Goal: Information Seeking & Learning: Learn about a topic

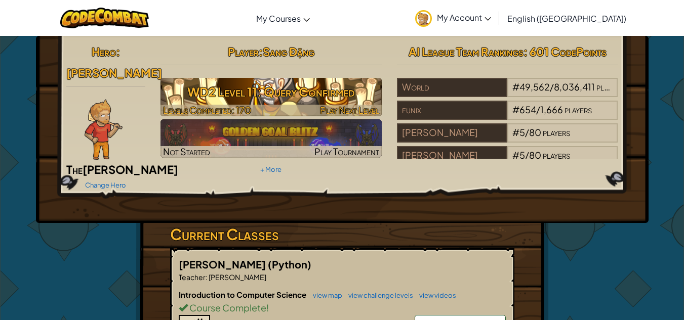
click at [172, 84] on h3 "WD2 Level 11: Query Confirmed" at bounding box center [270, 91] width 221 height 23
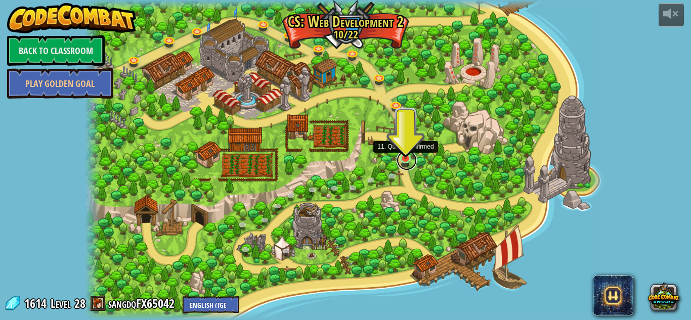
click at [409, 160] on link at bounding box center [407, 160] width 20 height 20
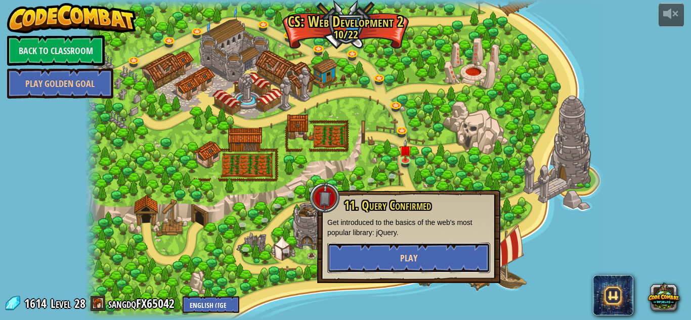
click at [377, 262] on button "Play" at bounding box center [409, 258] width 163 height 30
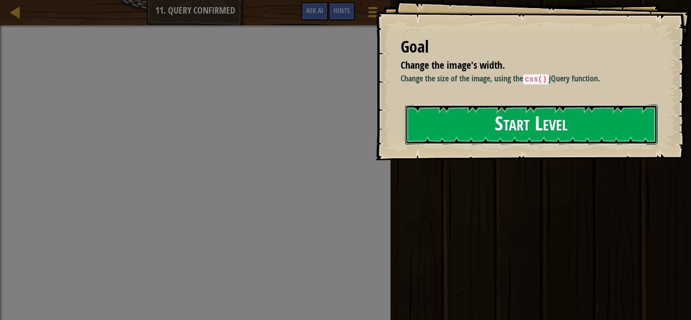
click at [420, 124] on button "Start Level" at bounding box center [531, 125] width 253 height 40
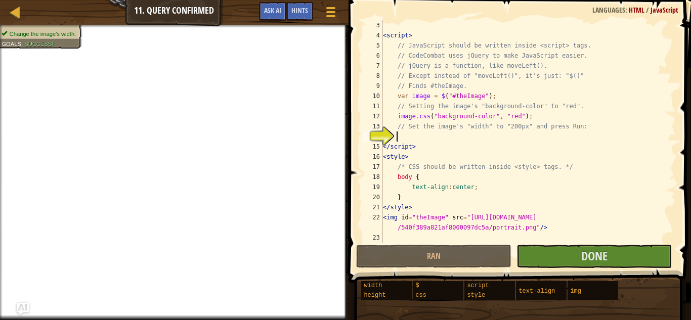
scroll to position [20, 0]
click at [405, 134] on div "< script > // JavaScript should be written inside <script> tags. // CodeCombat …" at bounding box center [525, 141] width 288 height 243
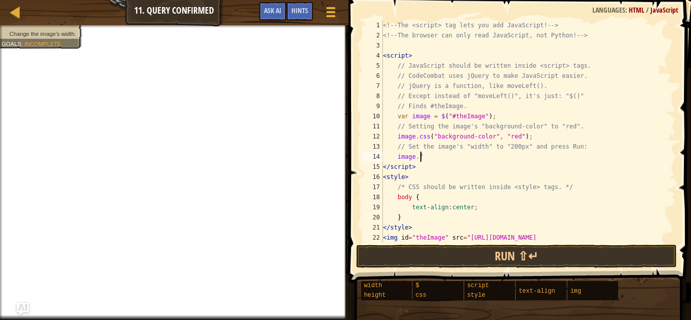
scroll to position [5, 2]
click at [270, 16] on button "Ask AI" at bounding box center [272, 11] width 27 height 19
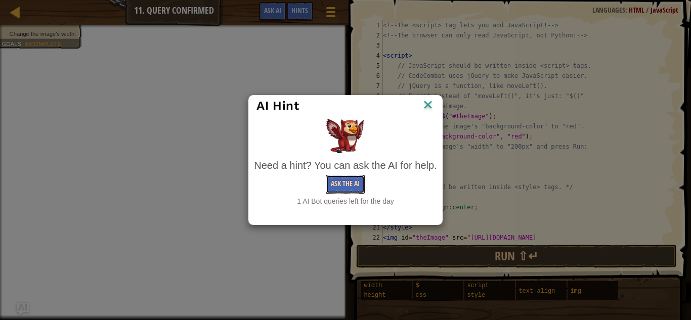
click at [333, 183] on button "Ask the AI" at bounding box center [345, 184] width 39 height 19
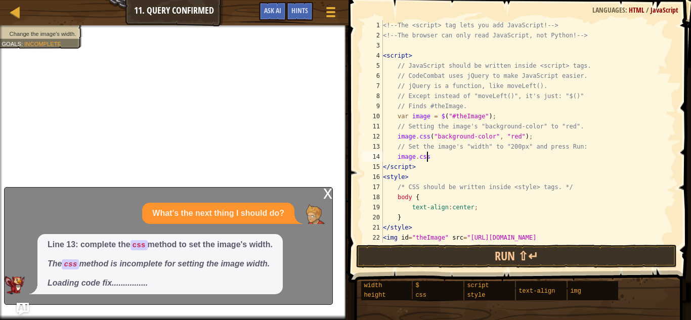
scroll to position [5, 3]
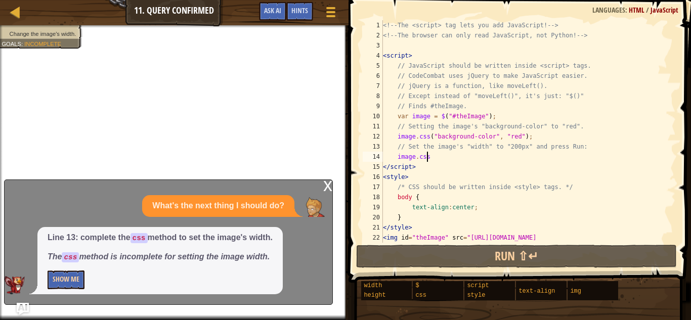
type textarea "image.css"
click at [63, 280] on button "Show Me" at bounding box center [66, 280] width 37 height 19
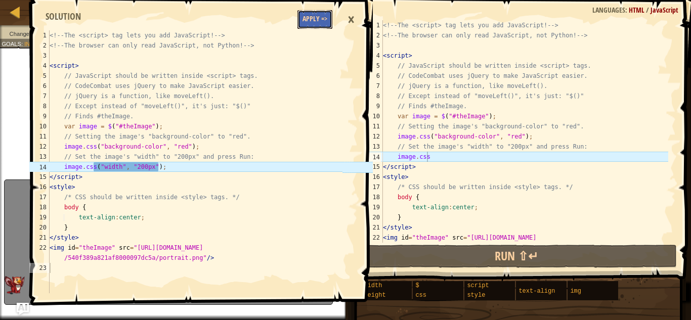
click at [319, 22] on button "Apply =>" at bounding box center [315, 19] width 35 height 19
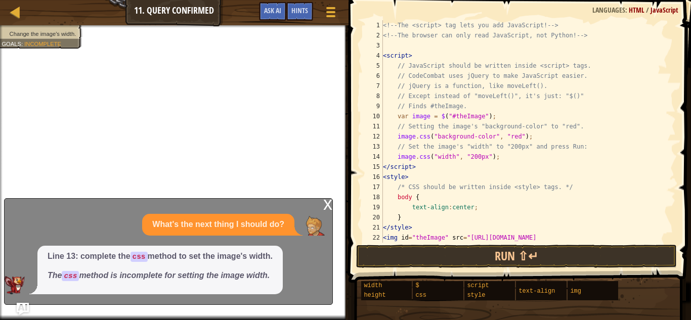
click at [328, 208] on div "x" at bounding box center [327, 204] width 9 height 10
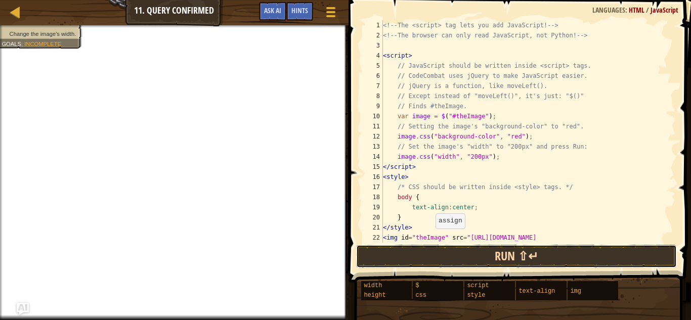
click at [439, 253] on button "Run ⇧↵" at bounding box center [516, 256] width 321 height 23
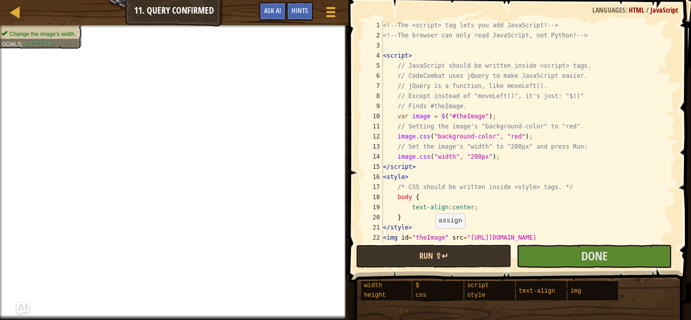
scroll to position [5, 0]
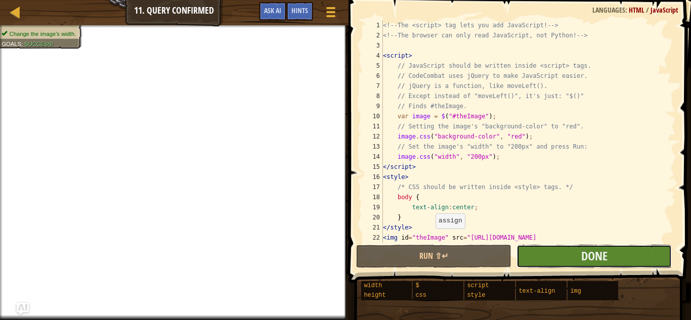
click at [578, 259] on button "Done" at bounding box center [594, 256] width 155 height 23
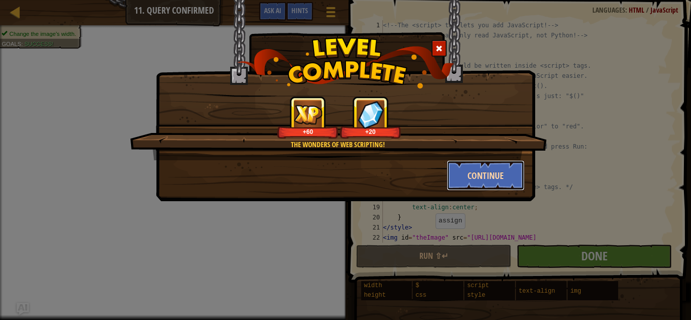
click at [497, 180] on button "Continue" at bounding box center [486, 175] width 78 height 30
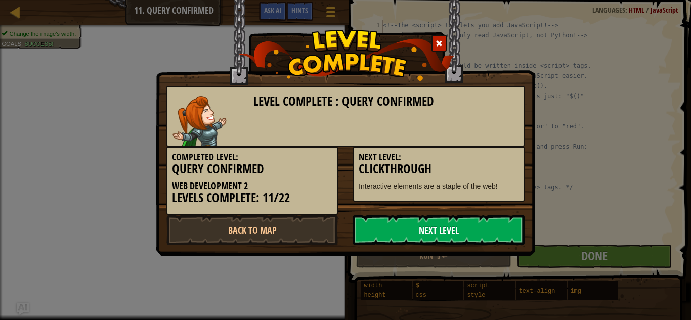
click at [504, 234] on link "Next Level" at bounding box center [439, 230] width 172 height 30
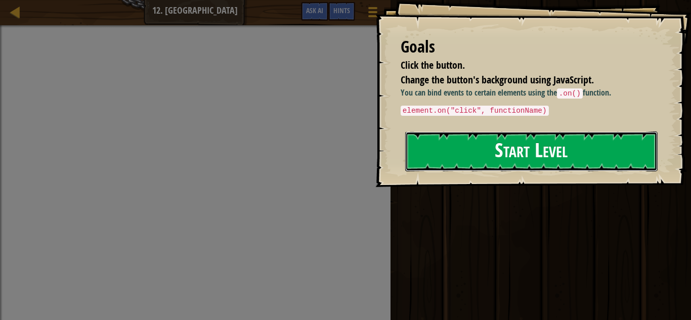
click at [493, 146] on button "Start Level" at bounding box center [531, 152] width 253 height 40
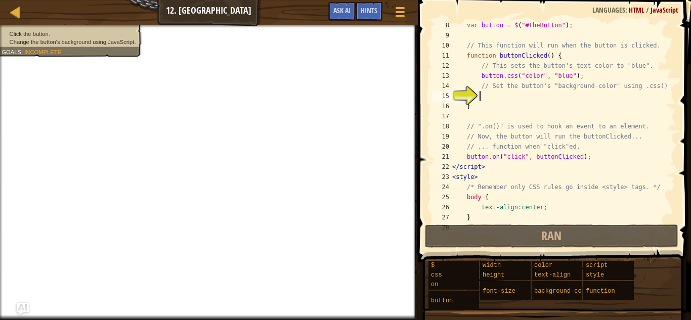
scroll to position [71, 0]
click at [561, 97] on div "var button = $ ( "#theButton" ) ; // This function will run when the button is …" at bounding box center [560, 131] width 218 height 223
drag, startPoint x: 481, startPoint y: 79, endPoint x: 560, endPoint y: 76, distance: 78.5
click at [560, 76] on div "var button = $ ( "#theButton" ) ; // This function will run when the button is …" at bounding box center [560, 131] width 218 height 223
type textarea "button.css("color", "blue");"
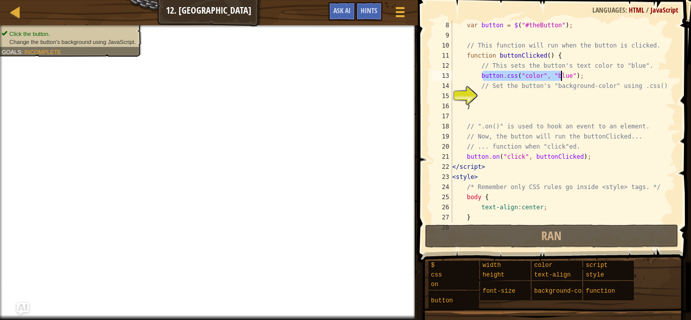
click at [476, 77] on div "var button = $ ( "#theButton" ) ; // This function will run when the button is …" at bounding box center [560, 131] width 218 height 223
click at [484, 97] on div "var button = $ ( "#theButton" ) ; // This function will run when the button is …" at bounding box center [560, 131] width 218 height 223
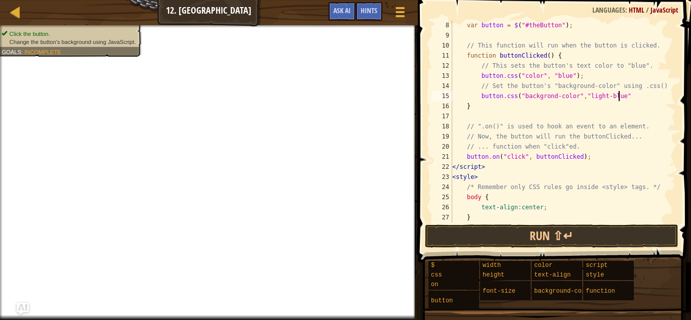
scroll to position [5, 14]
click at [584, 99] on div "var button = $ ( "#theButton" ) ; // This function will run when the button is …" at bounding box center [560, 131] width 218 height 223
drag, startPoint x: 583, startPoint y: 99, endPoint x: 617, endPoint y: 99, distance: 34.4
click at [617, 99] on div "var button = $ ( "#theButton" ) ; // This function will run when the button is …" at bounding box center [560, 131] width 218 height 223
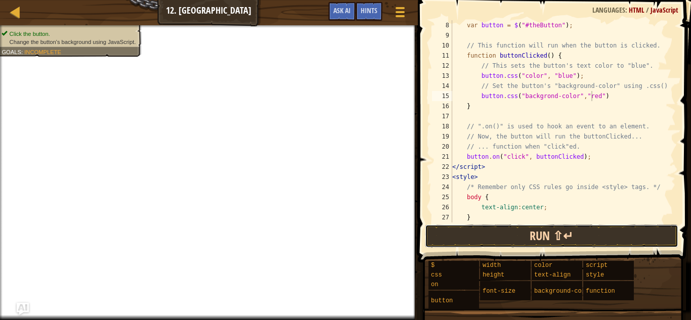
click at [502, 238] on button "Run ⇧↵" at bounding box center [552, 236] width 254 height 23
click at [499, 236] on button "Run ⇧↵" at bounding box center [552, 236] width 254 height 23
click at [498, 236] on button "Run ⇧↵" at bounding box center [552, 236] width 254 height 23
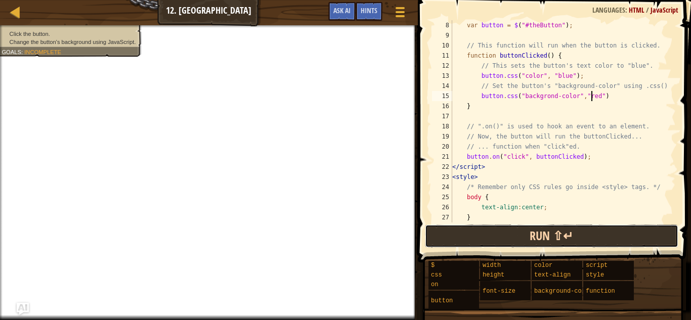
click at [498, 236] on button "Run ⇧↵" at bounding box center [552, 236] width 254 height 23
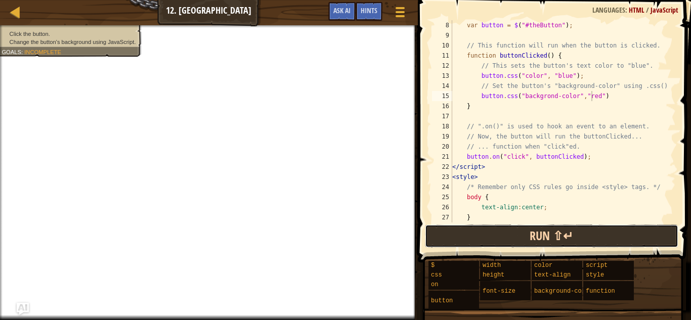
click at [498, 236] on button "Run ⇧↵" at bounding box center [552, 236] width 254 height 23
click at [496, 233] on button "Run ⇧↵" at bounding box center [552, 236] width 254 height 23
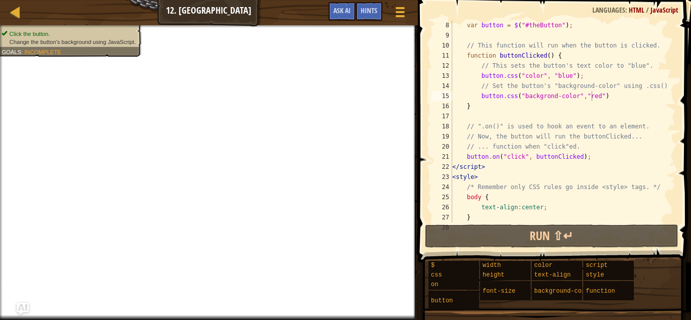
drag, startPoint x: 79, startPoint y: 42, endPoint x: 112, endPoint y: 48, distance: 33.0
click at [112, 48] on div "Click the button. Change the button's background using JavaScript. Goals : Inco…" at bounding box center [65, 38] width 154 height 38
drag, startPoint x: 113, startPoint y: 45, endPoint x: 115, endPoint y: 51, distance: 6.6
click at [115, 51] on div "Click the button. Change the button's background using JavaScript. Goals : Inco…" at bounding box center [65, 38] width 154 height 38
drag, startPoint x: 111, startPoint y: 44, endPoint x: 112, endPoint y: 50, distance: 6.2
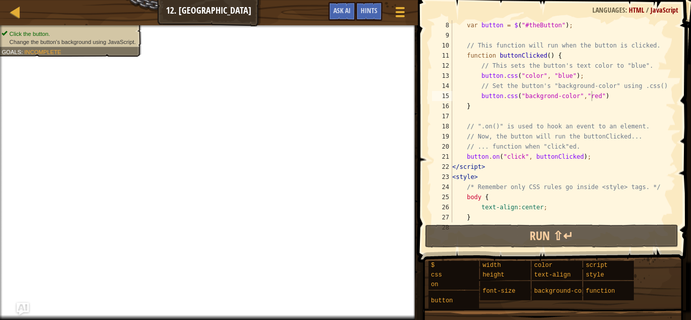
click at [113, 53] on div "Click the button. Change the button's background using JavaScript. Goals : Inco…" at bounding box center [65, 38] width 154 height 38
click at [109, 57] on div "Click the button. Change the button's background using JavaScript. Goals : Inco…" at bounding box center [65, 38] width 154 height 38
click at [103, 48] on div "Click the button. Change the button's background using JavaScript. Goals : Inco…" at bounding box center [65, 38] width 154 height 38
click at [105, 45] on ul "Click the button. Change the button's background using JavaScript." at bounding box center [70, 38] width 136 height 16
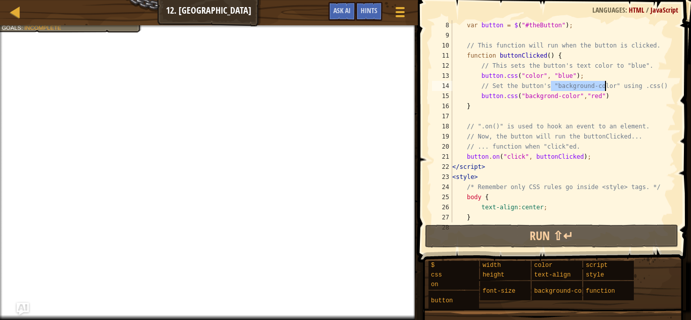
drag, startPoint x: 551, startPoint y: 87, endPoint x: 605, endPoint y: 86, distance: 54.2
click at [605, 86] on div "var button = $ ( "#theButton" ) ; // This function will run when the button is …" at bounding box center [560, 131] width 218 height 223
drag, startPoint x: 522, startPoint y: 97, endPoint x: 571, endPoint y: 96, distance: 49.1
click at [571, 96] on div "var button = $ ( "#theButton" ) ; // This function will run when the button is …" at bounding box center [560, 131] width 218 height 223
paste textarea "u"
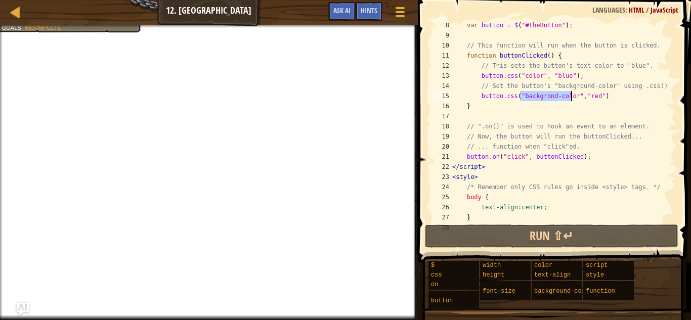
type textarea "button.css("background-color","red")"
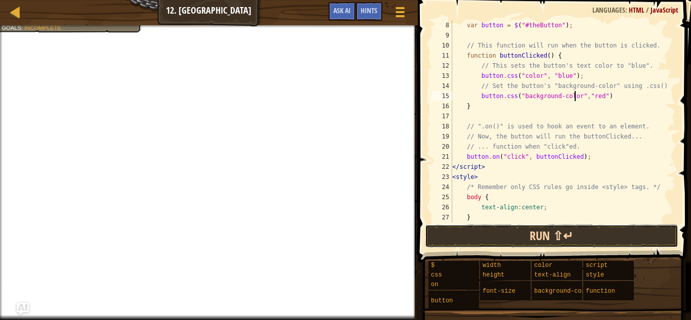
click at [495, 229] on button "Run ⇧↵" at bounding box center [552, 236] width 254 height 23
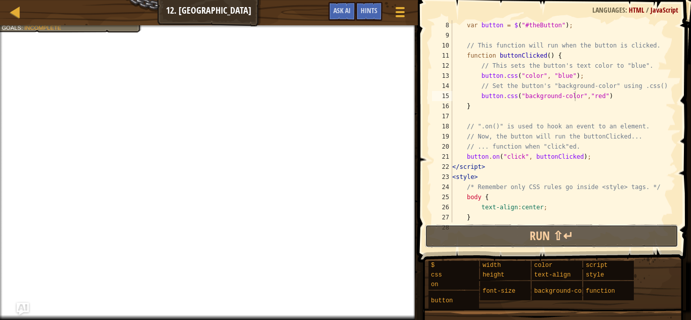
drag, startPoint x: 495, startPoint y: 229, endPoint x: 454, endPoint y: 224, distance: 41.8
click at [488, 230] on button "Run ⇧↵" at bounding box center [552, 236] width 254 height 23
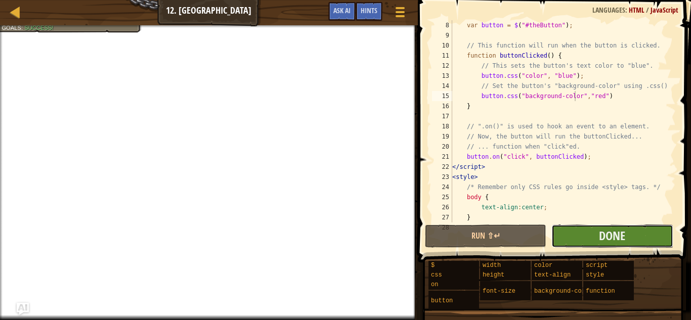
click at [558, 237] on button "Done" at bounding box center [612, 236] width 121 height 23
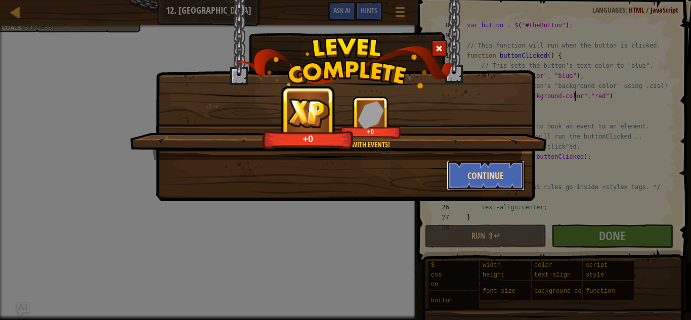
click at [496, 183] on button "Continue" at bounding box center [486, 175] width 78 height 30
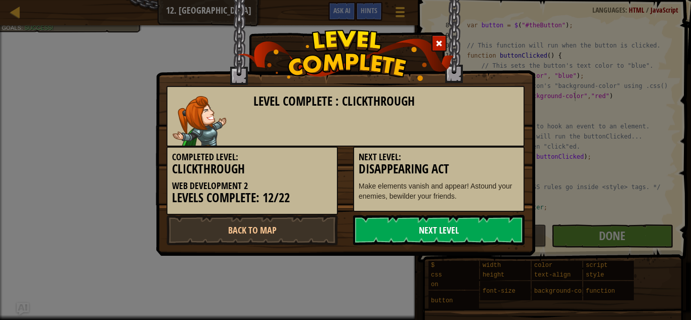
click at [404, 226] on link "Next Level" at bounding box center [439, 230] width 172 height 30
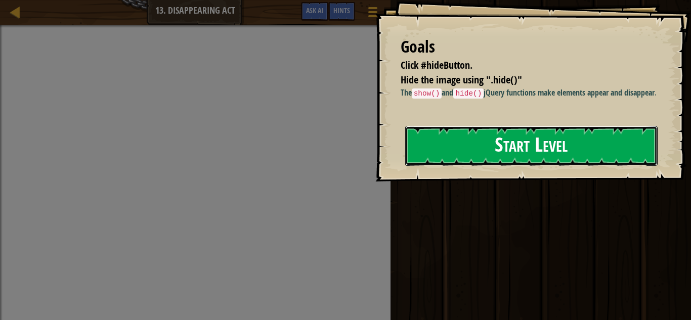
click at [457, 149] on button "Start Level" at bounding box center [531, 146] width 253 height 40
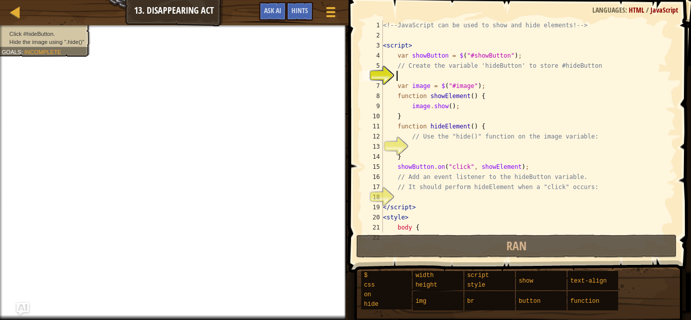
click at [500, 74] on div "<!-- JavaScript can be used to show and hide elements! --> < script > var showB…" at bounding box center [525, 136] width 288 height 233
click at [510, 149] on div "<!-- JavaScript can be used to show and hide elements! --> < script > var showB…" at bounding box center [525, 136] width 288 height 233
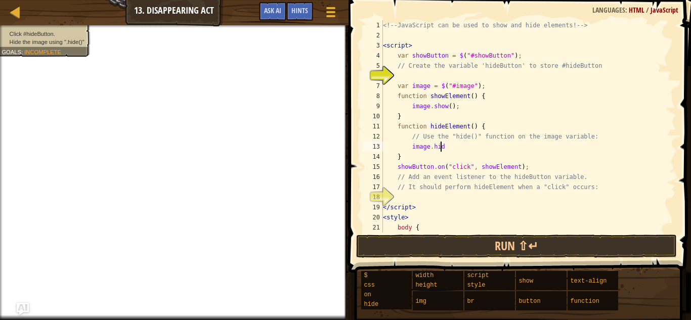
scroll to position [5, 5]
type textarea "image.hide()"
click at [450, 77] on div "<!-- JavaScript can be used to show and hide elements! --> < script > var showB…" at bounding box center [525, 136] width 288 height 233
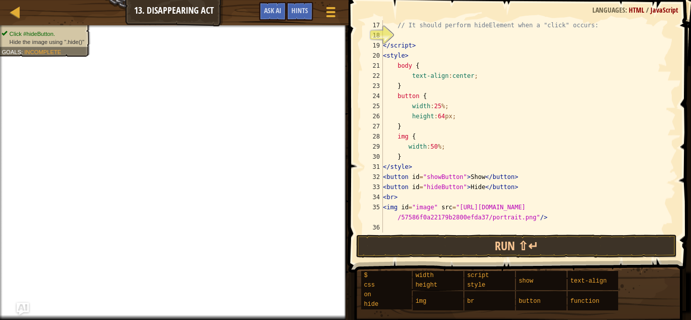
scroll to position [132, 0]
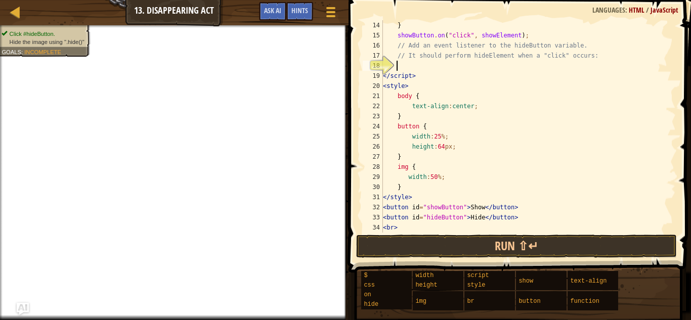
click at [411, 65] on div "} showButton . on ( "click" , showElement ) ; // Add an event listener to the h…" at bounding box center [525, 141] width 288 height 243
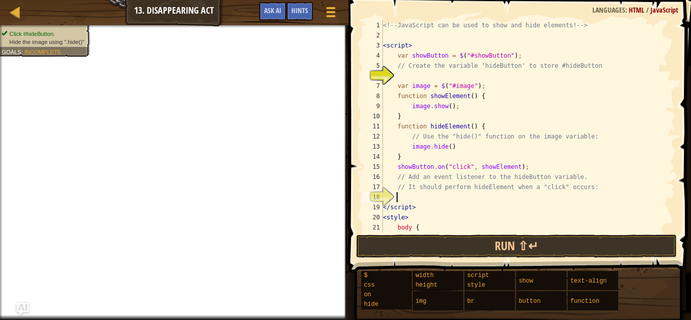
scroll to position [0, 0]
click at [426, 72] on div "<!-- JavaScript can be used to show and hide elements! --> < script > var showB…" at bounding box center [525, 136] width 288 height 233
click at [429, 75] on div "<!-- JavaScript can be used to show and hide elements! --> < script > var showB…" at bounding box center [525, 136] width 288 height 233
drag, startPoint x: 454, startPoint y: 55, endPoint x: 508, endPoint y: 56, distance: 54.2
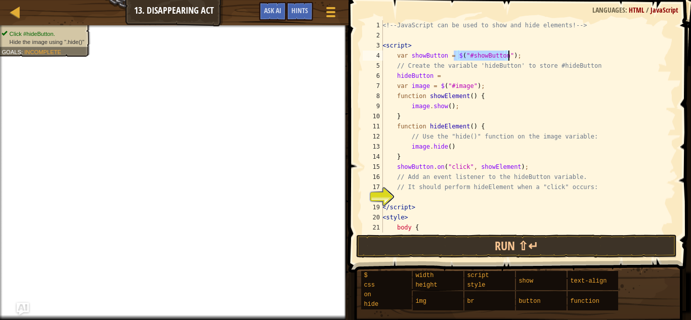
click at [508, 56] on div "<!-- JavaScript can be used to show and hide elements! --> < script > var showB…" at bounding box center [525, 136] width 288 height 233
click at [452, 76] on div "<!-- JavaScript can be used to show and hide elements! --> < script > var showB…" at bounding box center [525, 136] width 288 height 233
paste textarea "$("#showButton")"
drag, startPoint x: 455, startPoint y: 77, endPoint x: 468, endPoint y: 77, distance: 12.7
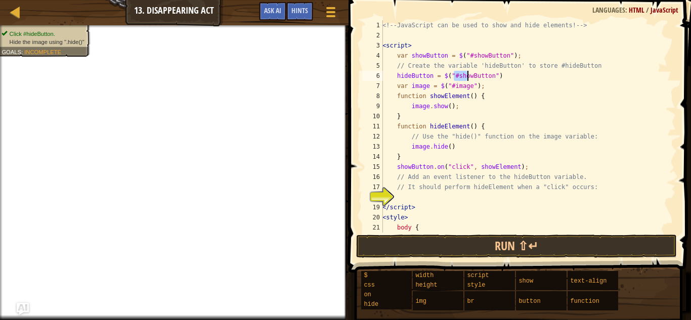
click at [468, 77] on div "<!-- JavaScript can be used to show and hide elements! --> < script > var showB…" at bounding box center [525, 136] width 288 height 233
click at [508, 78] on div "<!-- JavaScript can be used to show and hide elements! --> < script > var showB…" at bounding box center [525, 136] width 288 height 233
click at [490, 142] on div "<!-- JavaScript can be used to show and hide elements! --> < script > var showB…" at bounding box center [525, 136] width 288 height 233
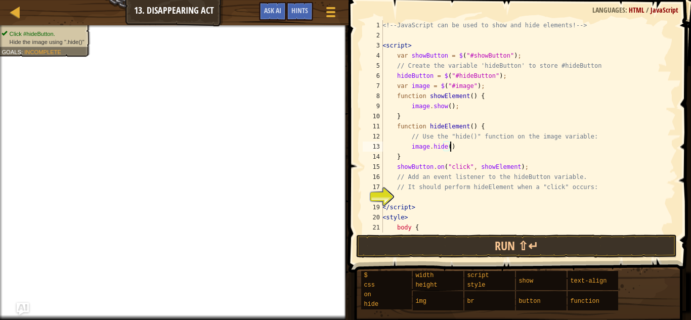
scroll to position [5, 5]
type textarea "image.hide();"
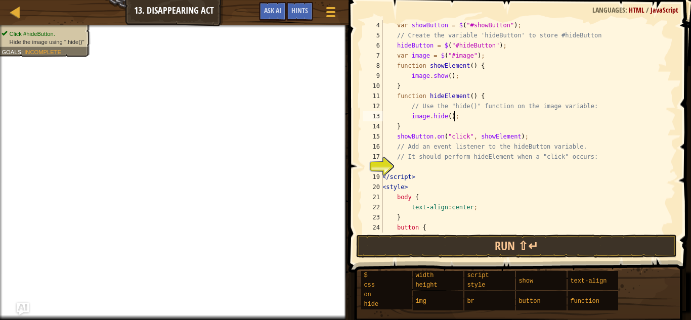
scroll to position [61, 0]
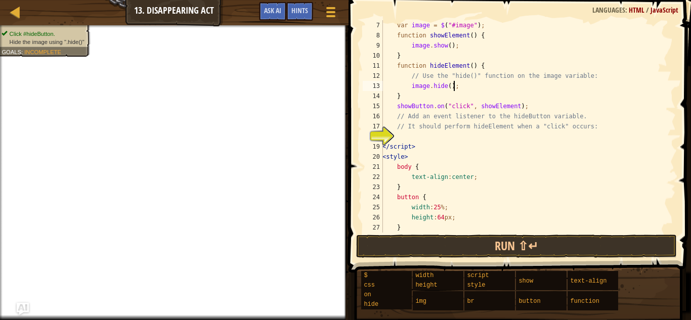
click at [486, 136] on div "var image = $ ( "#image" ) ; function showElement ( ) { image . show ( ) ; } fu…" at bounding box center [525, 136] width 288 height 233
type textarea "showButton.on("click", showElement);"
drag, startPoint x: 397, startPoint y: 107, endPoint x: 526, endPoint y: 104, distance: 129.1
click at [526, 104] on div "var image = $ ( "#image" ) ; function showElement ( ) { image . show ( ) ; } fu…" at bounding box center [525, 136] width 288 height 233
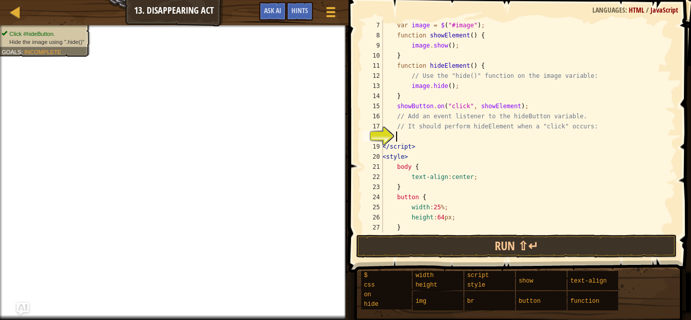
click at [450, 133] on div "var image = $ ( "#image" ) ; function showElement ( ) { image . show ( ) ; } fu…" at bounding box center [525, 136] width 288 height 233
paste textarea "showButton.on("click", showElement);"
drag, startPoint x: 396, startPoint y: 137, endPoint x: 429, endPoint y: 137, distance: 33.4
click at [429, 137] on div "var image = $ ( "#image" ) ; function showElement ( ) { image . show ( ) ; } fu…" at bounding box center [525, 136] width 288 height 233
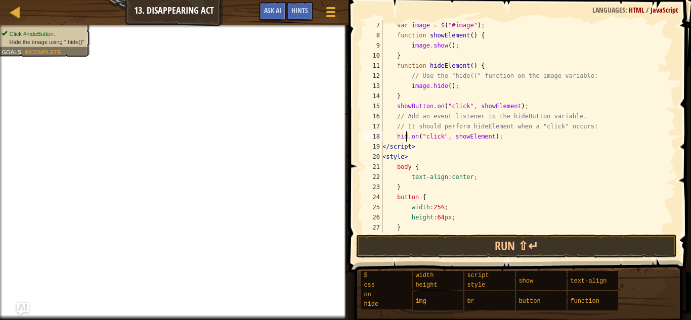
scroll to position [5, 2]
click at [457, 138] on div "var image = $ ( "#image" ) ; function showElement ( ) { image . show ( ) ; } fu…" at bounding box center [525, 136] width 288 height 233
drag, startPoint x: 455, startPoint y: 139, endPoint x: 467, endPoint y: 139, distance: 12.7
click at [467, 139] on div "var image = $ ( "#image" ) ; function showElement ( ) { image . show ( ) ; } fu…" at bounding box center [525, 136] width 288 height 233
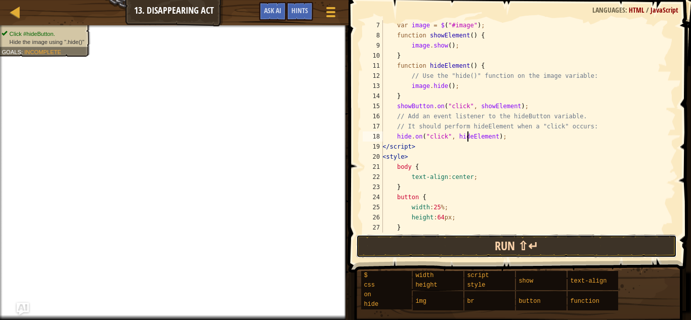
click at [453, 251] on button "Run ⇧↵" at bounding box center [516, 246] width 321 height 23
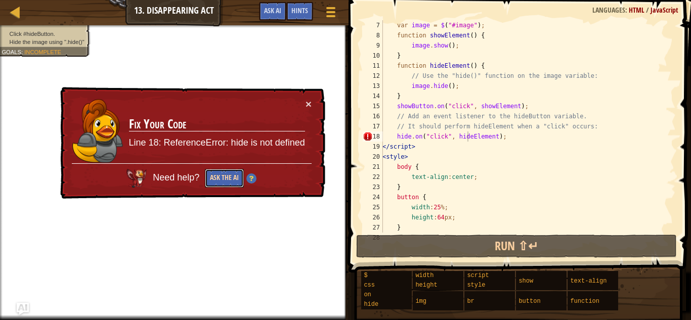
click at [232, 176] on button "Ask the AI" at bounding box center [224, 178] width 39 height 19
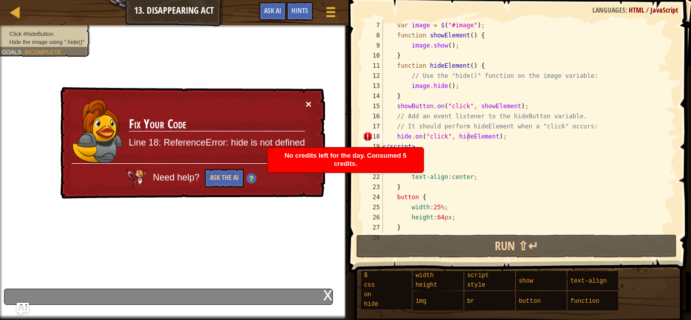
click at [308, 105] on button "×" at bounding box center [309, 104] width 6 height 11
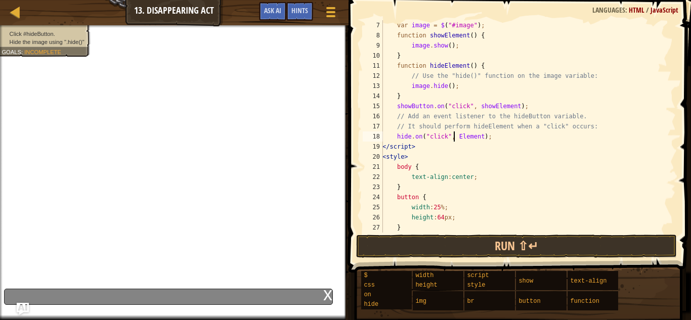
click at [467, 160] on div "var image = $ ( "#image" ) ; function showElement ( ) { image . show ( ) ; } fu…" at bounding box center [525, 136] width 288 height 233
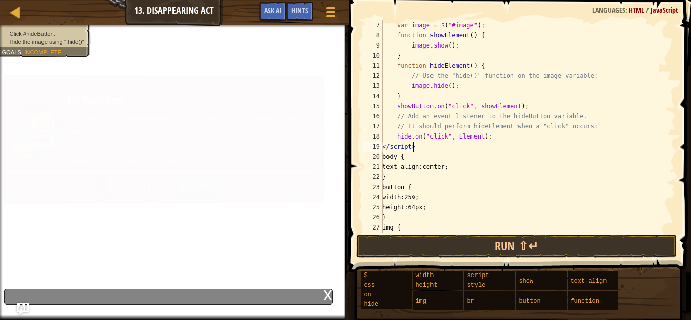
scroll to position [5, 2]
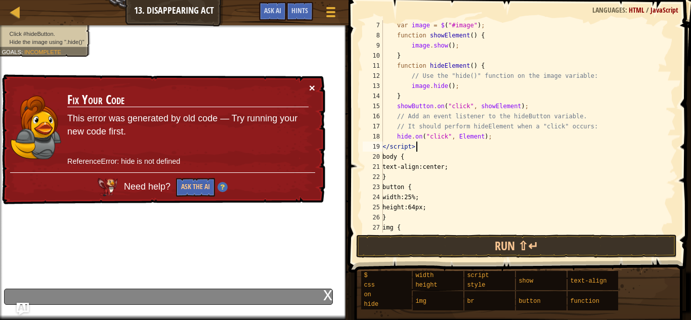
type textarea "</script>"
click at [313, 89] on button "×" at bounding box center [312, 88] width 6 height 11
